Goal: Task Accomplishment & Management: Complete application form

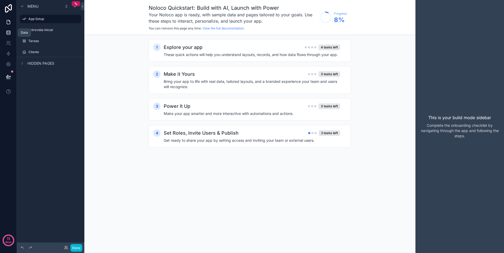
click at [7, 32] on icon at bounding box center [8, 32] width 3 height 2
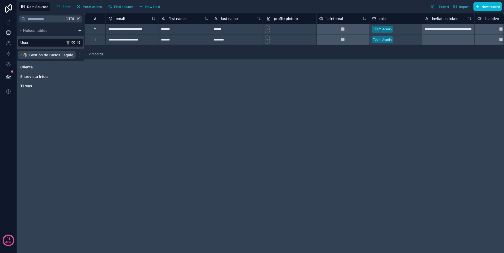
click at [20, 55] on icon "scrollable content" at bounding box center [20, 54] width 3 height 3
click at [57, 114] on div "Ctrl K Noloco tables User Gestión de Casos Legales Cliente Entrevista Inicial T…" at bounding box center [50, 133] width 67 height 240
click at [5, 21] on link at bounding box center [8, 22] width 17 height 11
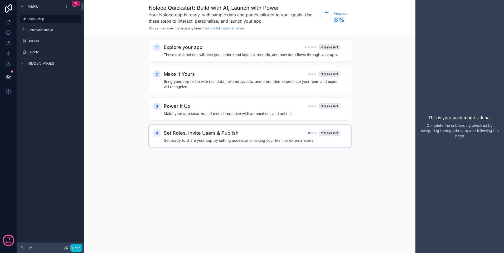
click at [259, 141] on h4 "Get ready to share your app by setting access and inviting your team or externa…" at bounding box center [252, 140] width 177 height 5
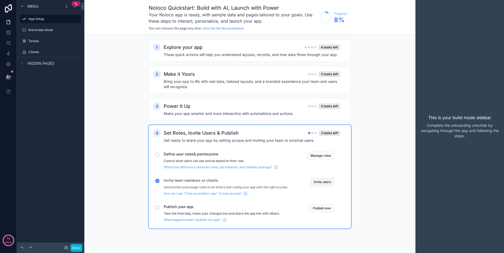
click at [319, 182] on button "Invite users" at bounding box center [322, 182] width 24 height 8
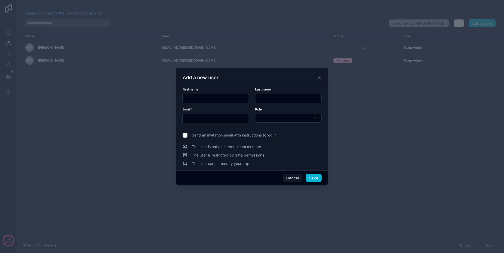
click at [199, 119] on input "text" at bounding box center [216, 118] width 66 height 7
type input "**********"
type input "*******"
type input "******"
click at [276, 119] on button "Select Button" at bounding box center [288, 118] width 66 height 9
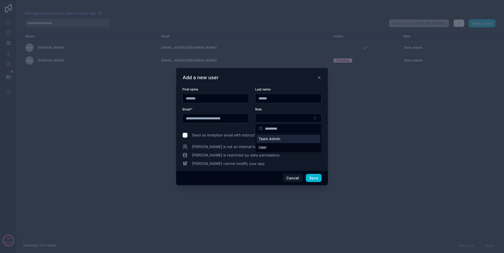
click at [278, 140] on span "Team Admin" at bounding box center [269, 138] width 22 height 5
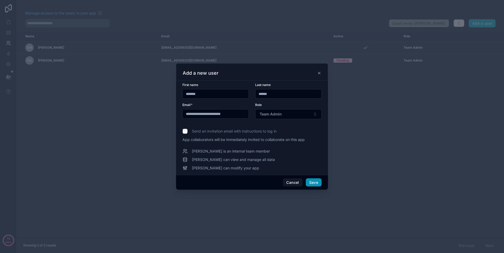
click at [316, 181] on button "Save" at bounding box center [314, 183] width 16 height 8
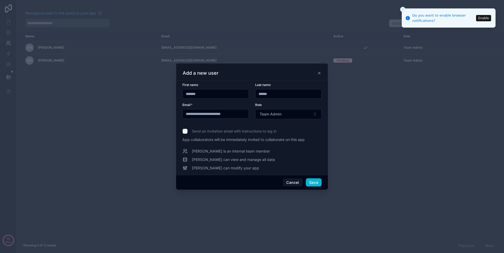
click at [320, 72] on icon at bounding box center [319, 73] width 4 height 4
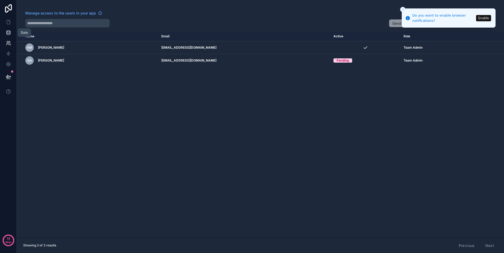
drag, startPoint x: 9, startPoint y: 32, endPoint x: 9, endPoint y: 28, distance: 3.7
click at [9, 32] on icon at bounding box center [8, 32] width 5 height 5
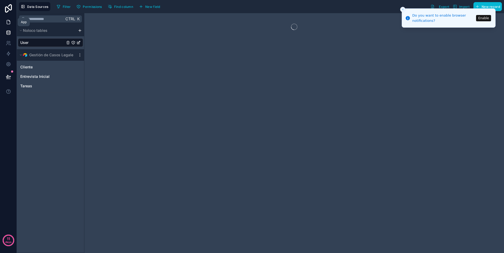
click at [9, 18] on link at bounding box center [8, 22] width 17 height 11
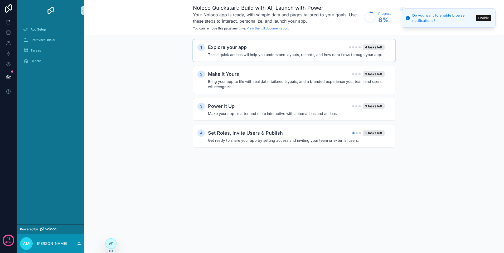
click at [278, 51] on div "Explore your app 4 tasks left" at bounding box center [296, 47] width 177 height 7
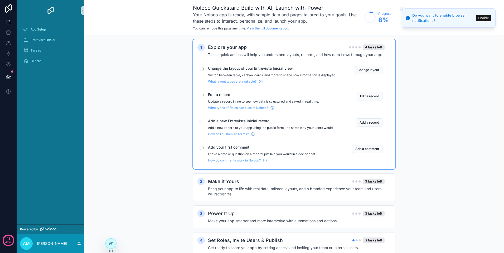
click at [278, 51] on div "Explore your app 4 tasks left" at bounding box center [296, 47] width 177 height 7
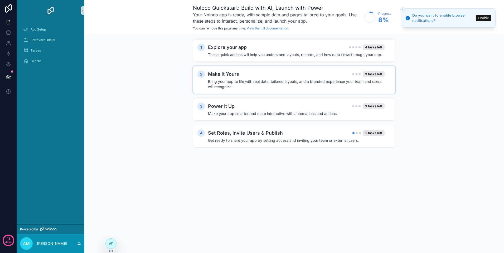
click at [271, 77] on div "Make it Yours 3 tasks left" at bounding box center [296, 74] width 177 height 7
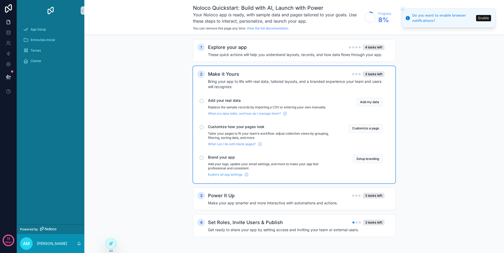
click at [271, 77] on div "Make it Yours 3 tasks left" at bounding box center [296, 74] width 177 height 7
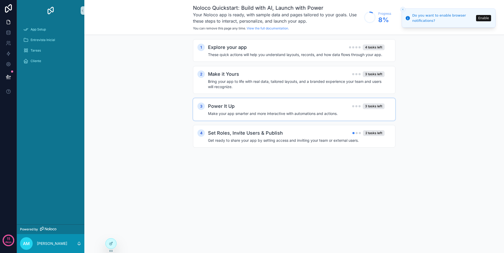
click at [266, 104] on div "Power It Up 3 tasks left" at bounding box center [296, 106] width 177 height 7
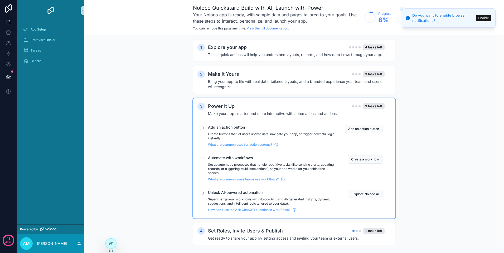
click at [266, 104] on div "Power It Up 3 tasks left" at bounding box center [296, 106] width 177 height 7
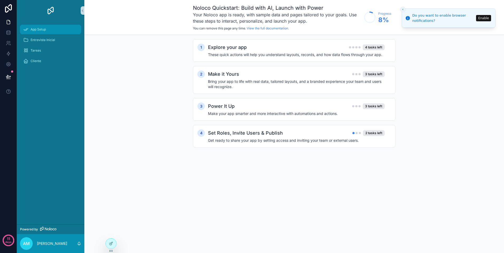
click at [55, 32] on div "App Setup" at bounding box center [50, 29] width 55 height 8
click at [6, 32] on icon at bounding box center [8, 32] width 5 height 5
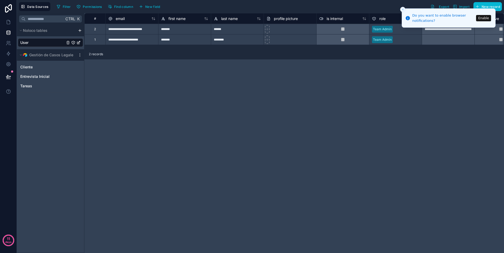
click at [487, 18] on button "Enable" at bounding box center [483, 18] width 15 height 6
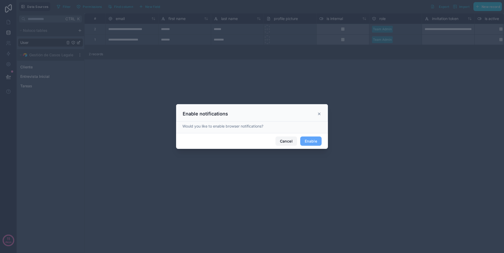
click at [285, 144] on button "Cancel" at bounding box center [286, 141] width 22 height 9
